Goal: Task Accomplishment & Management: Use online tool/utility

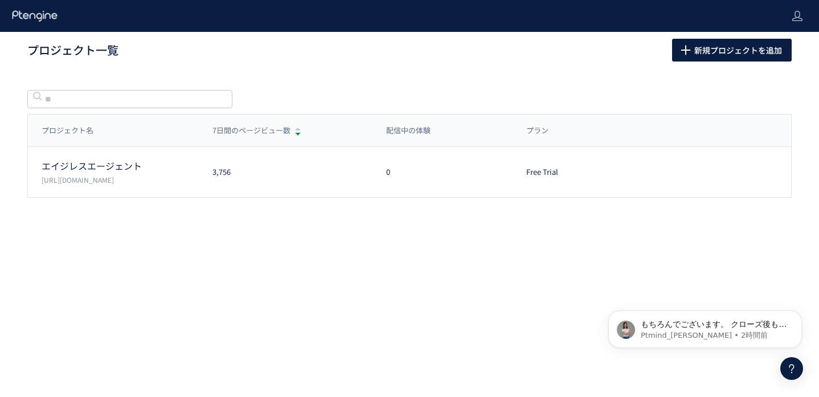
click at [598, 72] on div "プロジェクト一覧 新規プロジェクトを追加 プロジェクト名 7日間のページビュー数 配信中の体験 プラン プロジェクト名 7日間のページビュー数 配信中の体験 …" at bounding box center [409, 137] width 819 height 211
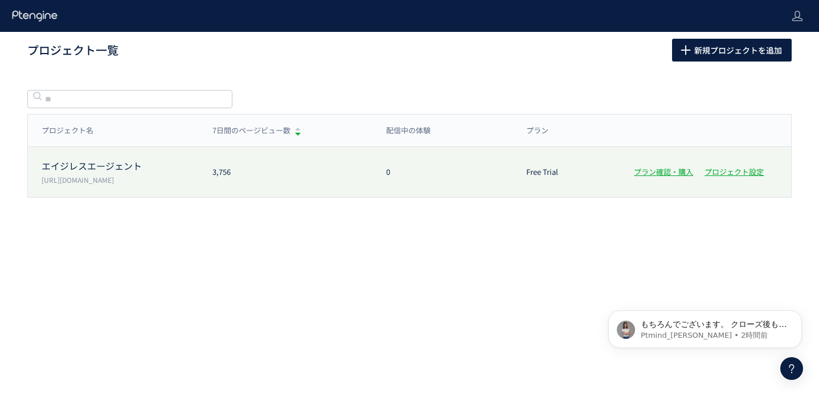
click at [475, 172] on div "0" at bounding box center [442, 172] width 140 height 11
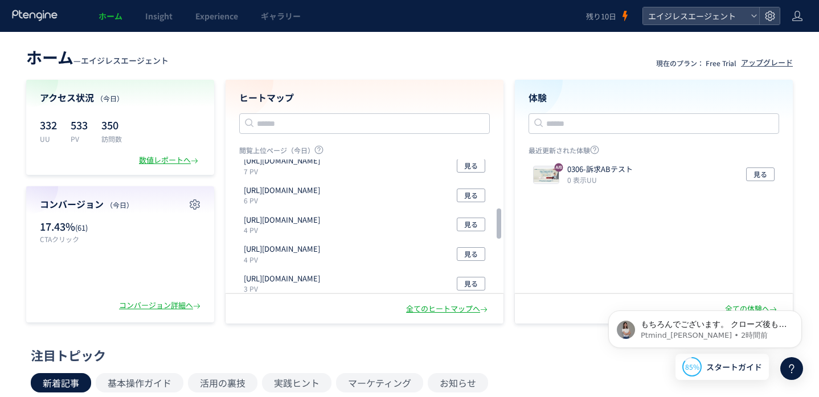
scroll to position [263, 0]
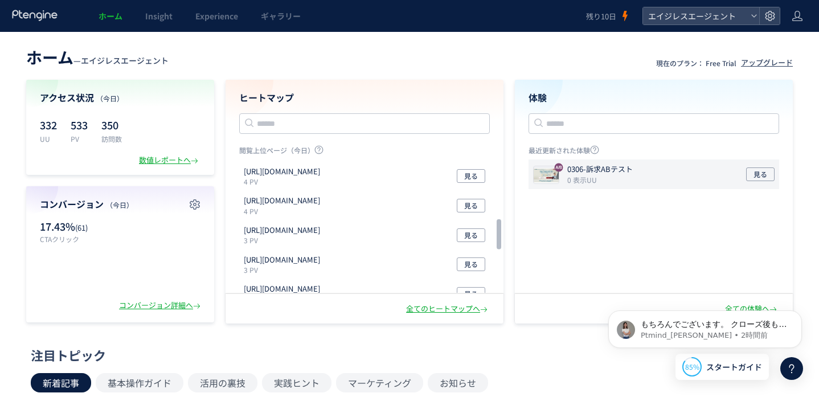
click at [599, 175] on p "0 表示UU" at bounding box center [602, 180] width 70 height 10
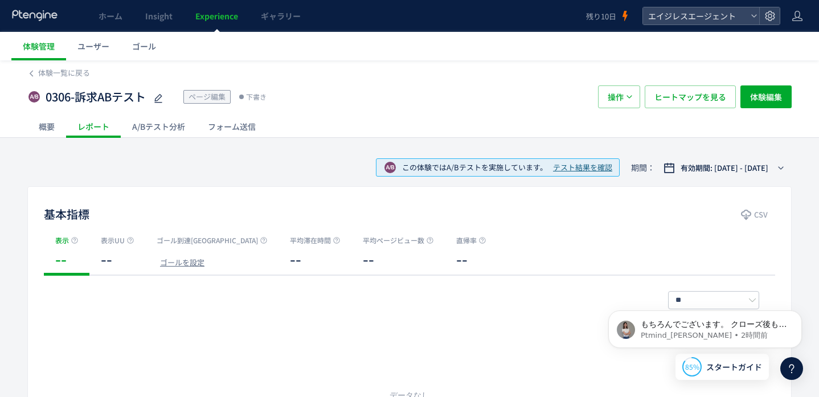
click at [68, 169] on div "この体験ではA/Bテストを実施しています。 テスト結果を確認 期間： 有効期間: [DATE] - [DATE]" at bounding box center [409, 167] width 764 height 37
click at [32, 74] on icon at bounding box center [31, 73] width 8 height 8
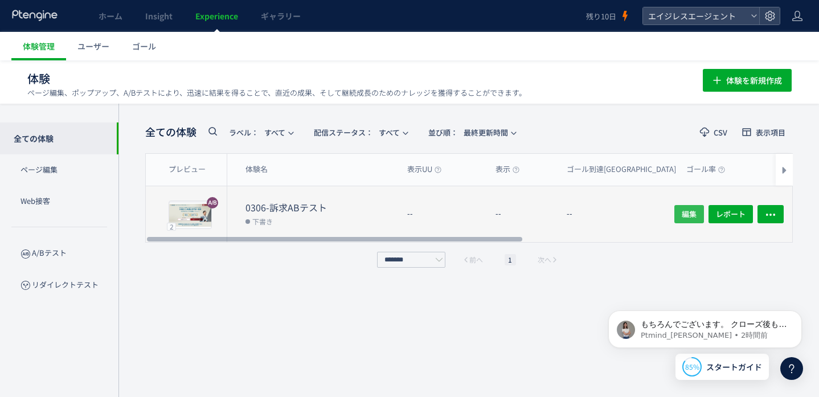
click at [689, 212] on span "編集" at bounding box center [688, 214] width 15 height 18
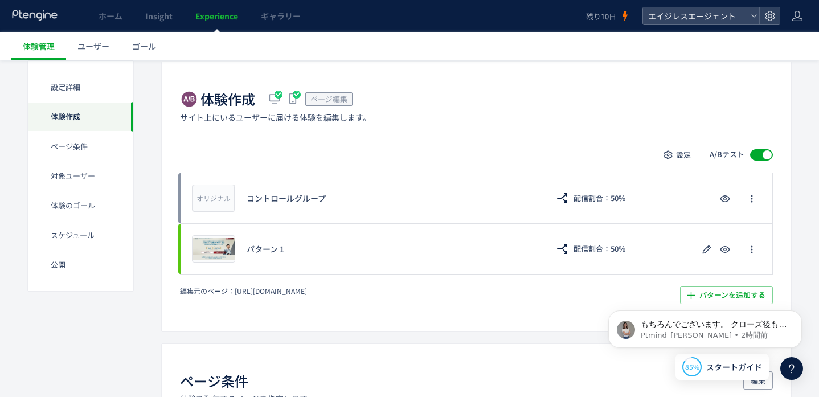
scroll to position [244, 0]
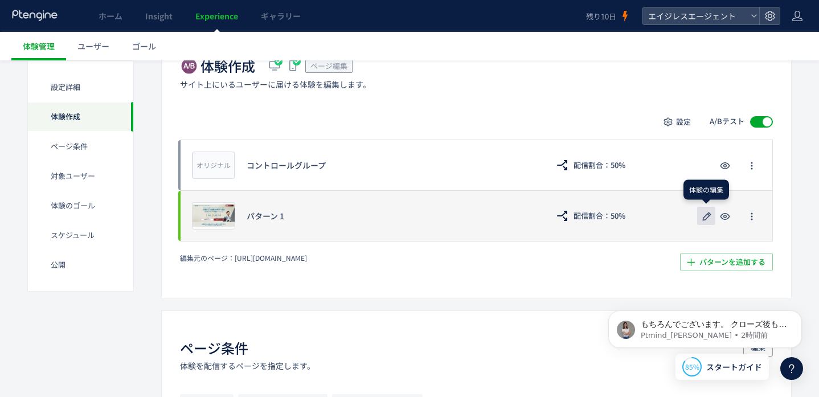
click at [702, 216] on icon "button" at bounding box center [707, 216] width 14 height 14
